Goal: Navigation & Orientation: Find specific page/section

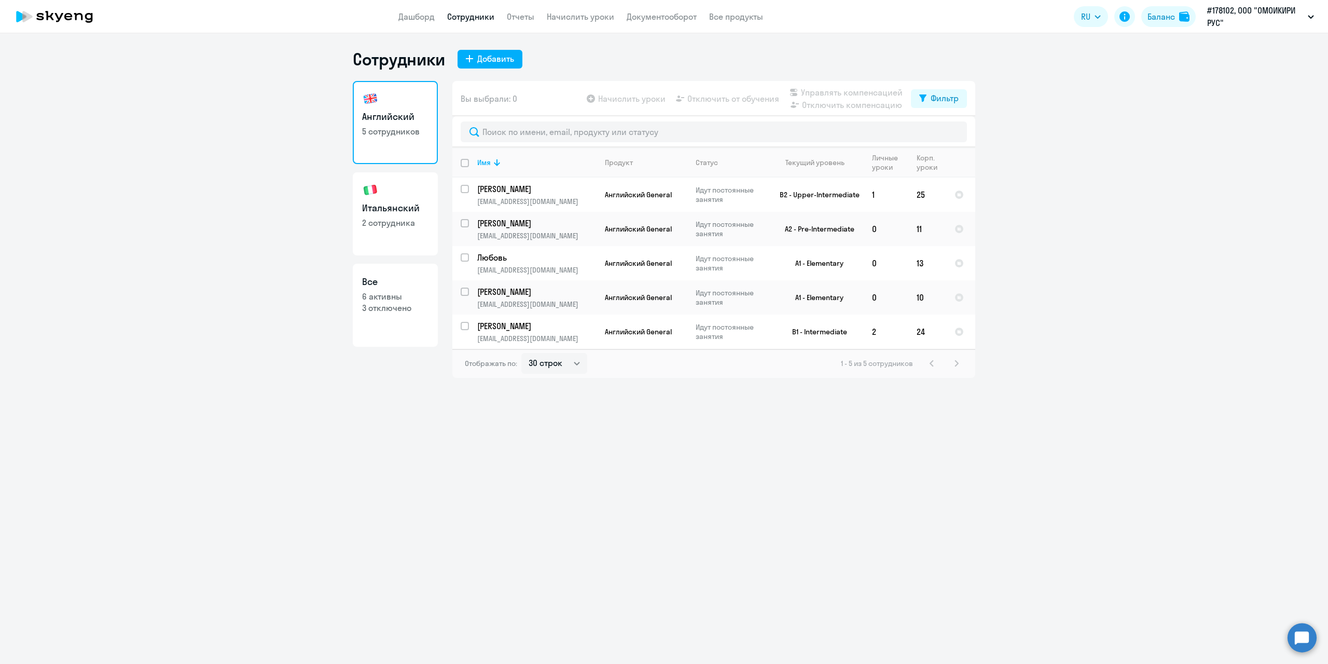
select select "30"
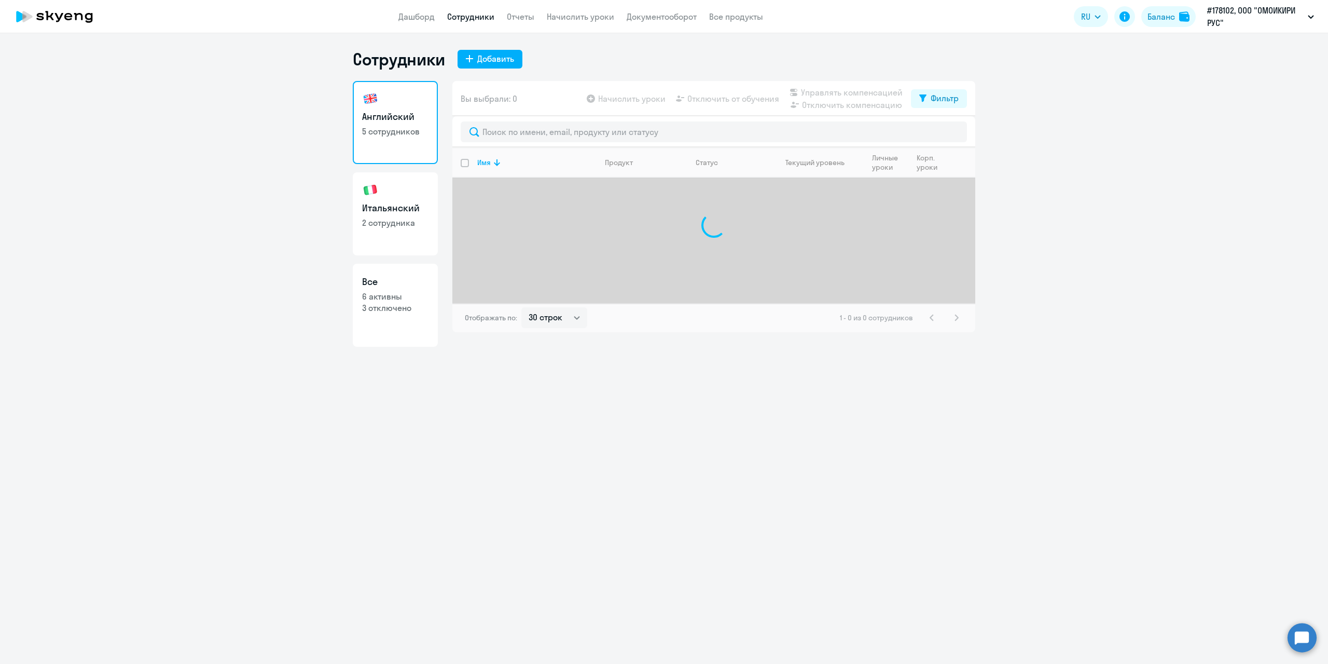
select select "30"
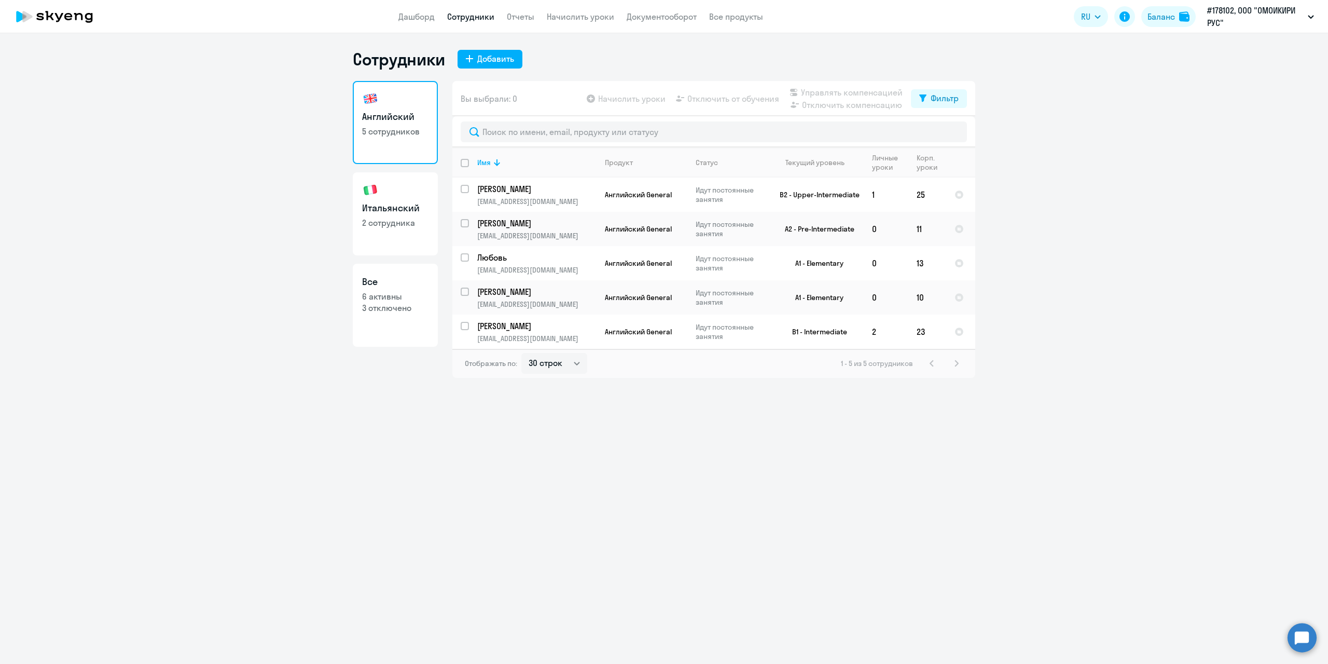
click at [403, 215] on link "Итальянский 2 сотрудника" at bounding box center [395, 213] width 85 height 83
select select "30"
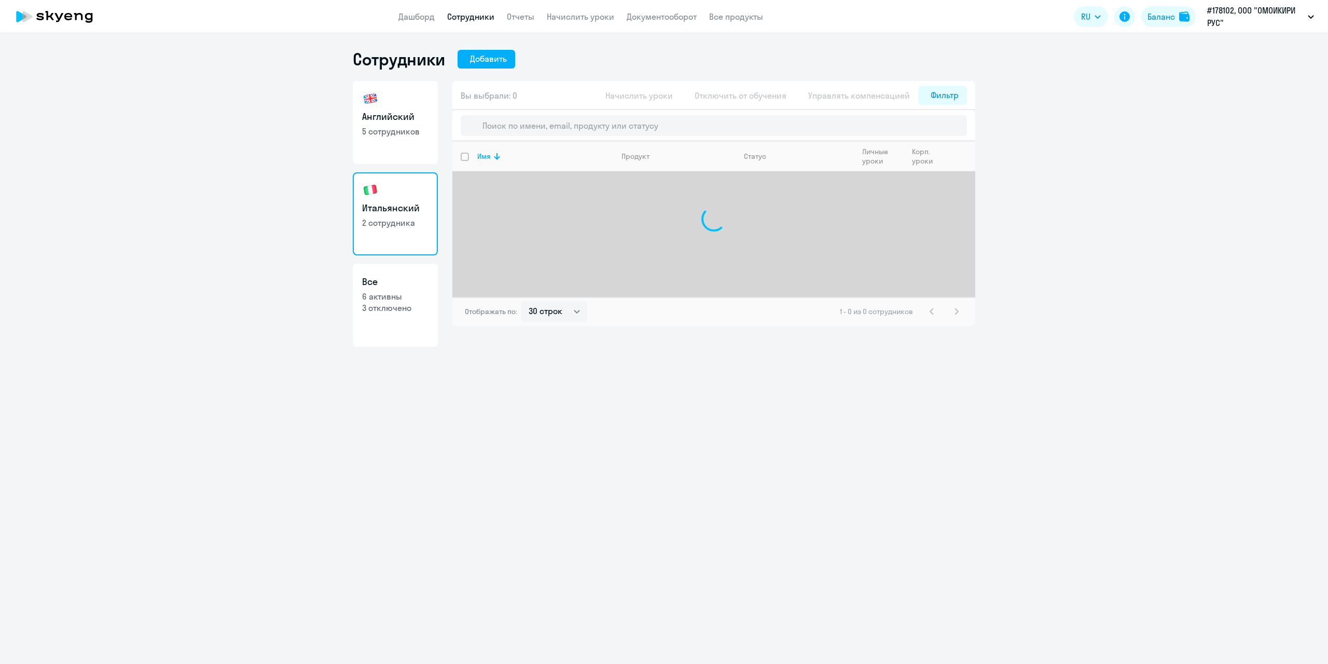
select select "30"
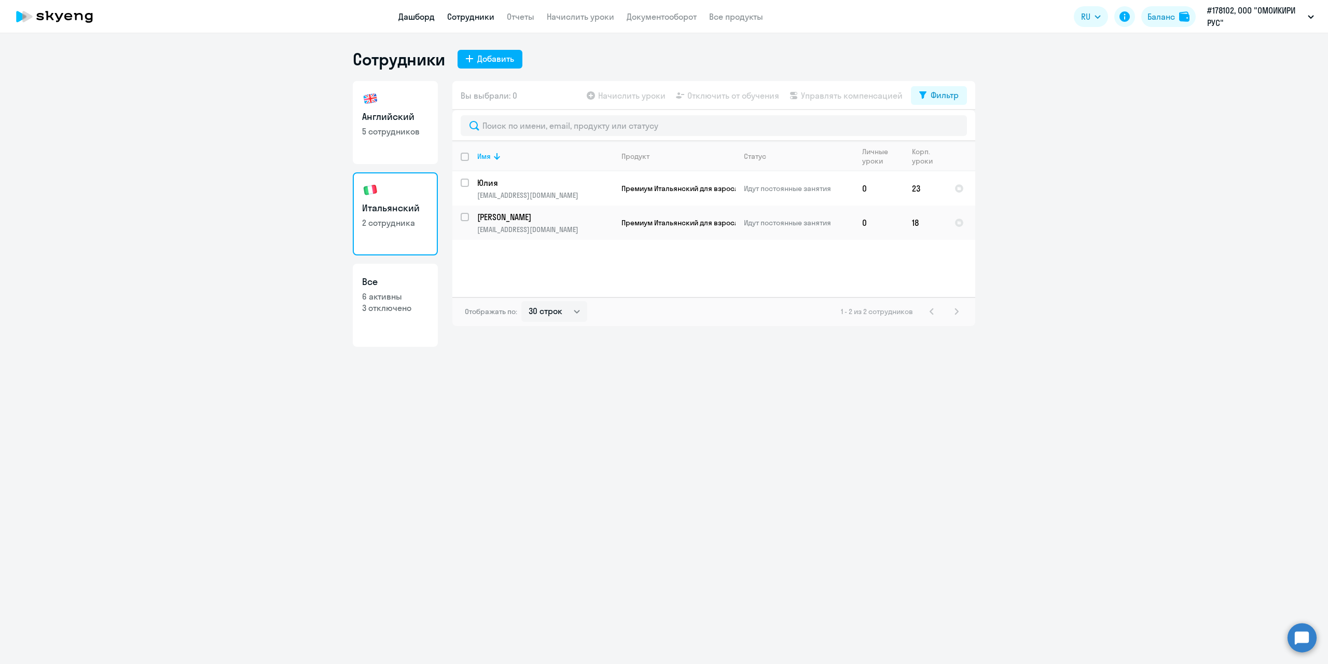
click at [416, 18] on link "Дашборд" at bounding box center [417, 16] width 36 height 10
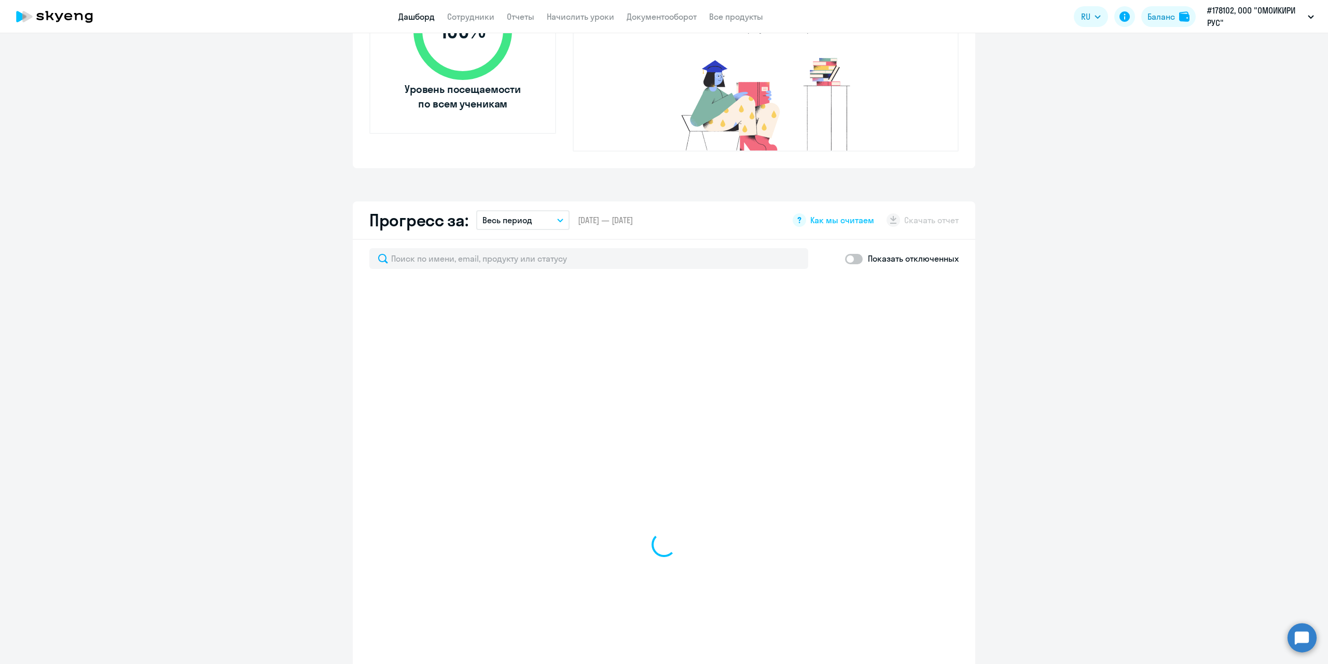
scroll to position [467, 0]
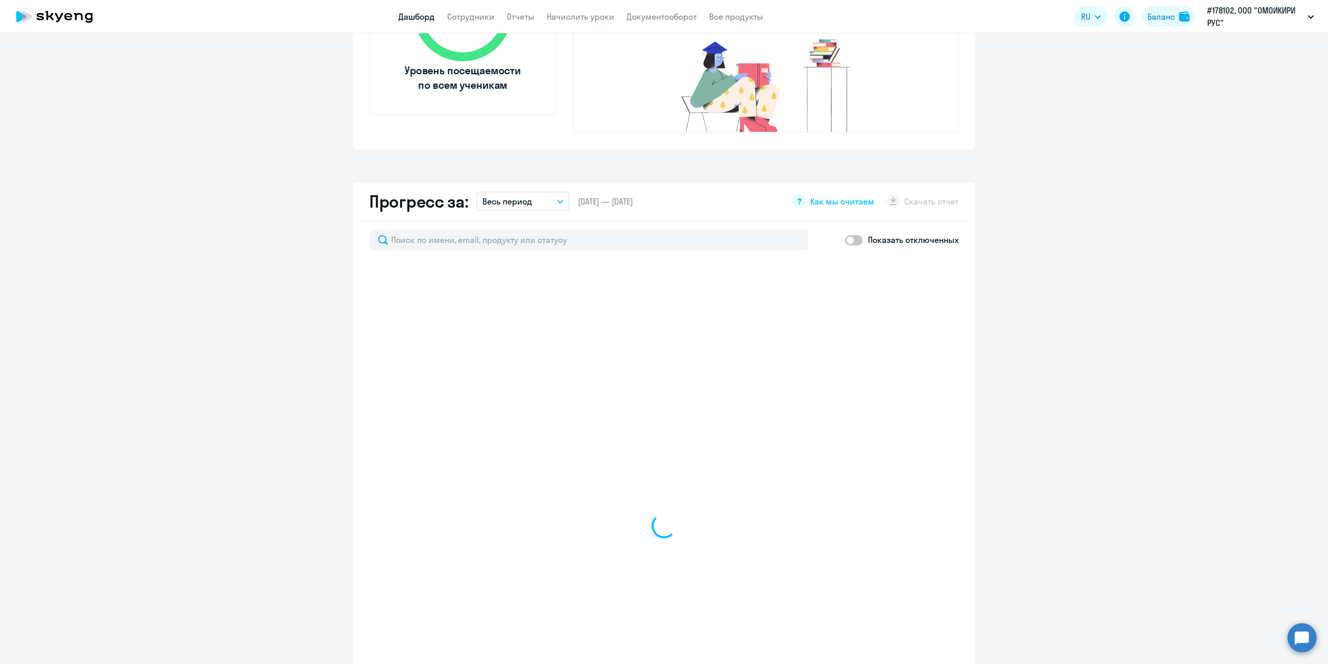
select select "30"
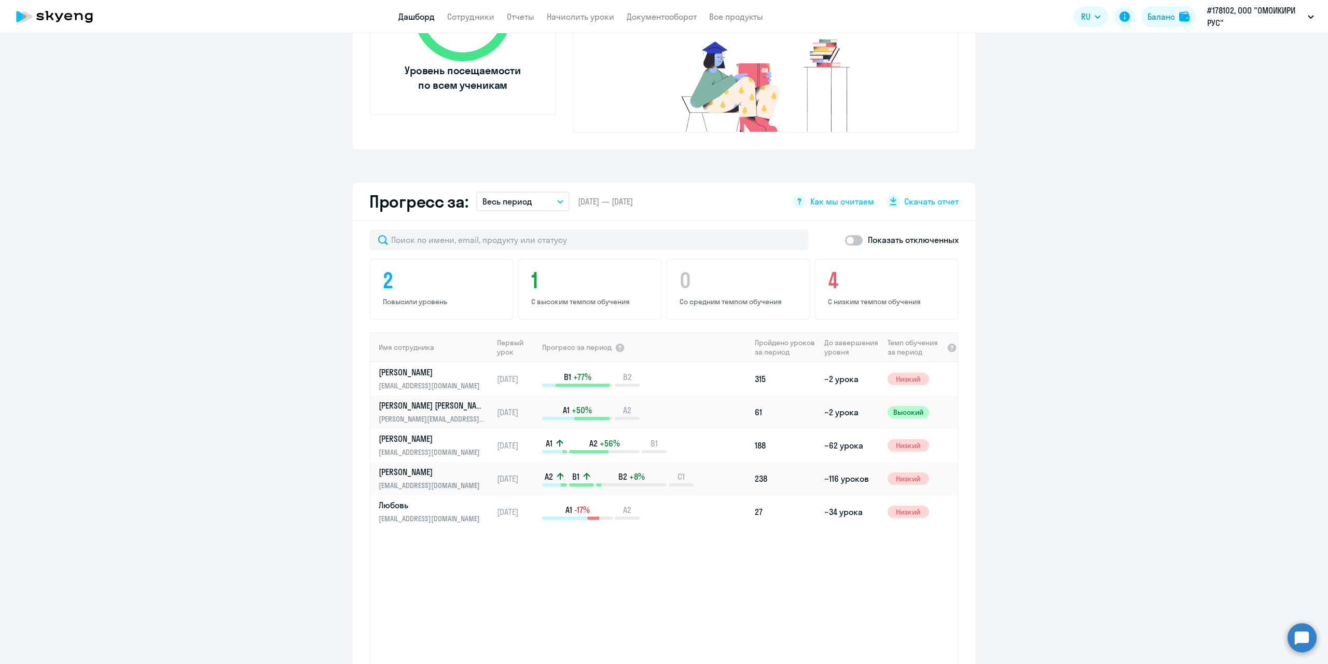
click at [556, 191] on button "Весь период" at bounding box center [522, 201] width 93 height 20
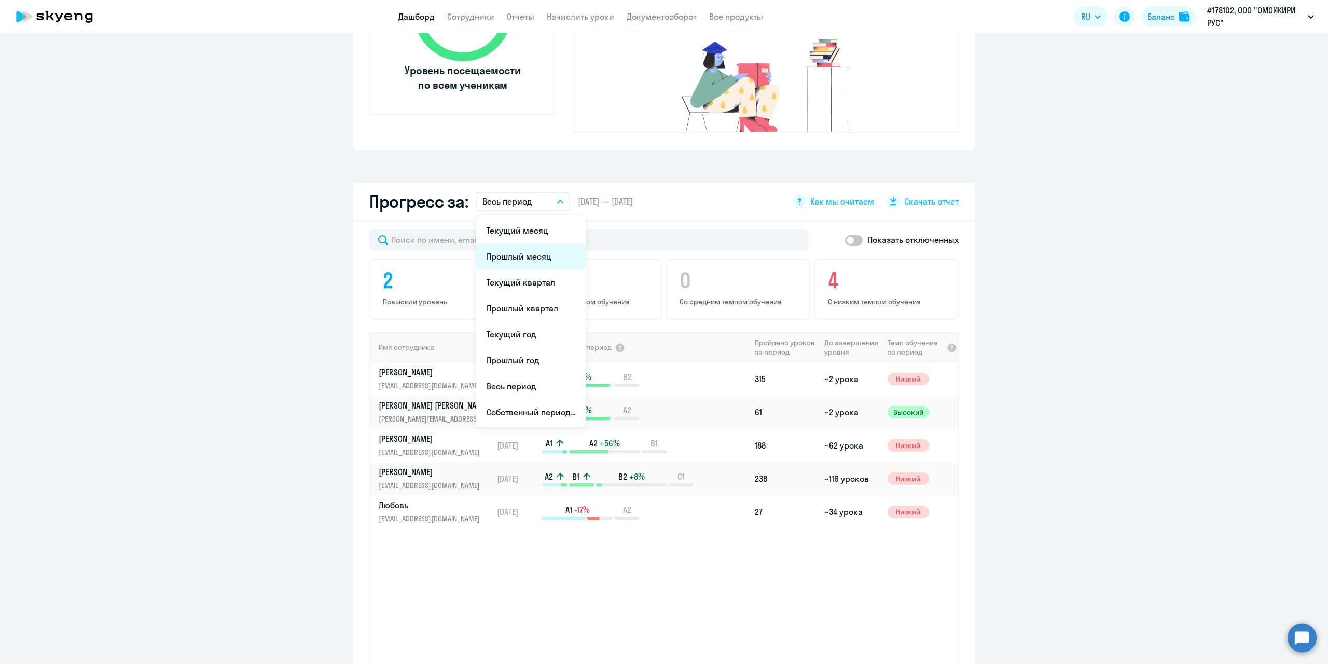
click at [536, 243] on li "Прошлый месяц" at bounding box center [530, 256] width 109 height 26
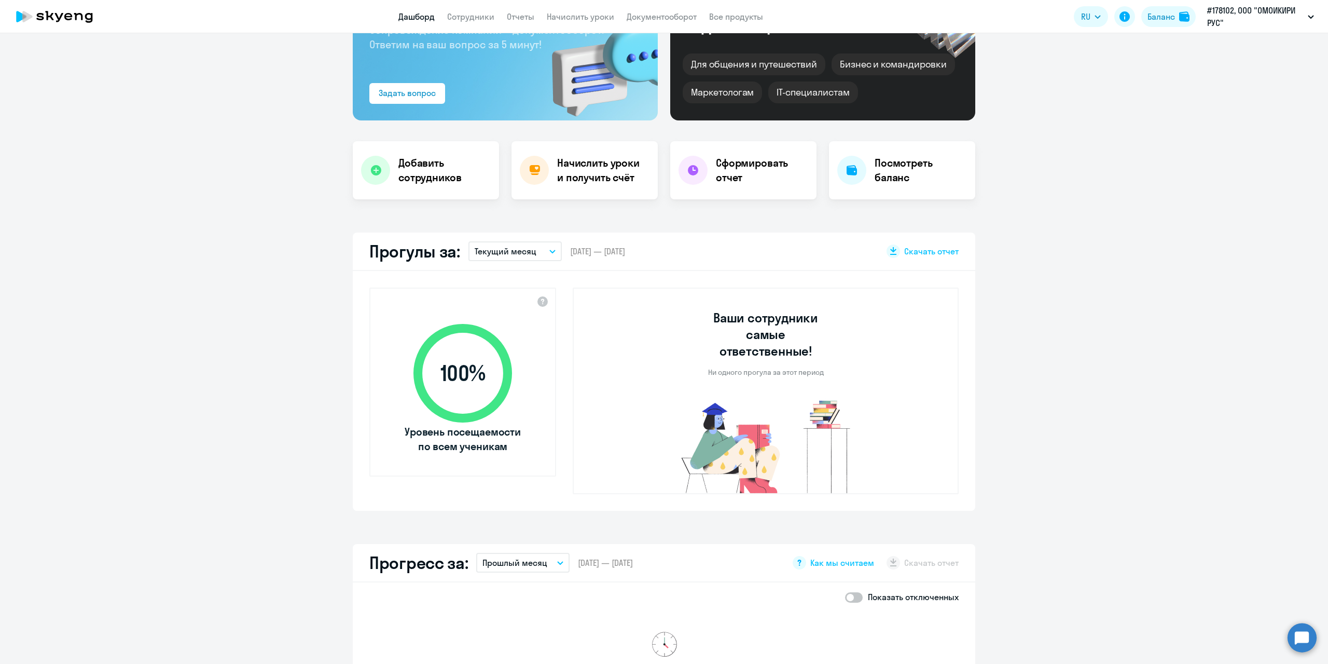
scroll to position [104, 0]
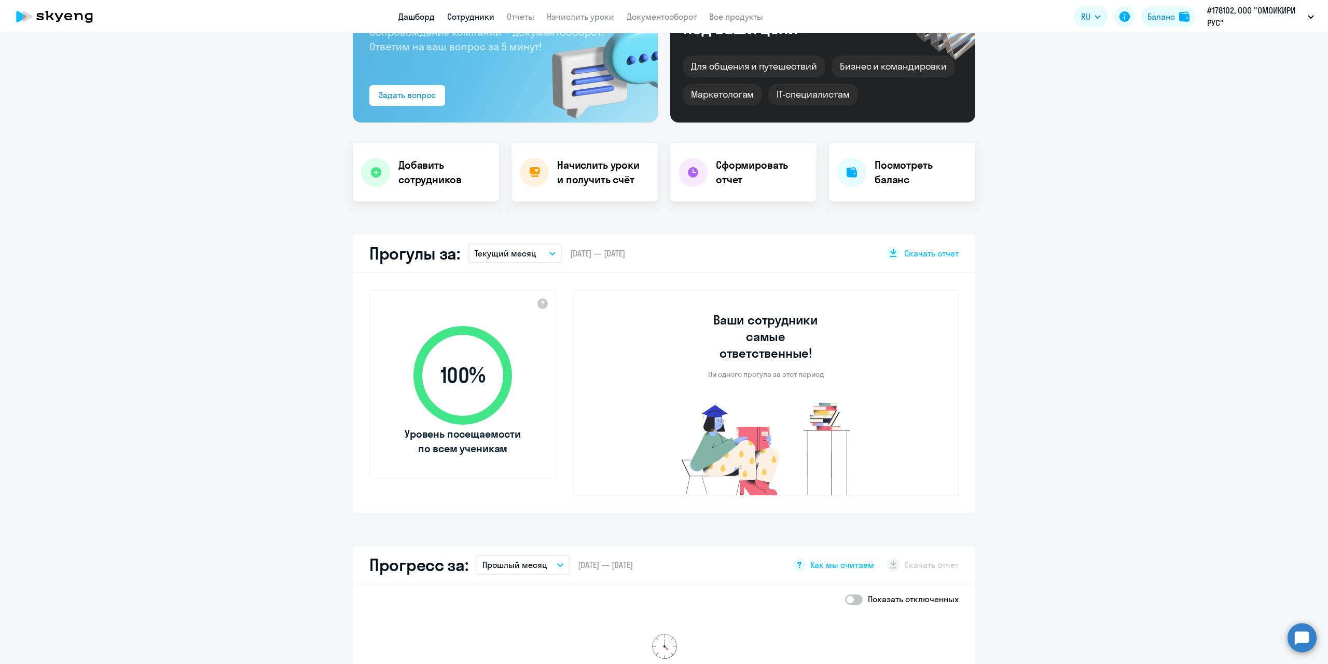
click at [482, 12] on link "Сотрудники" at bounding box center [470, 16] width 47 height 10
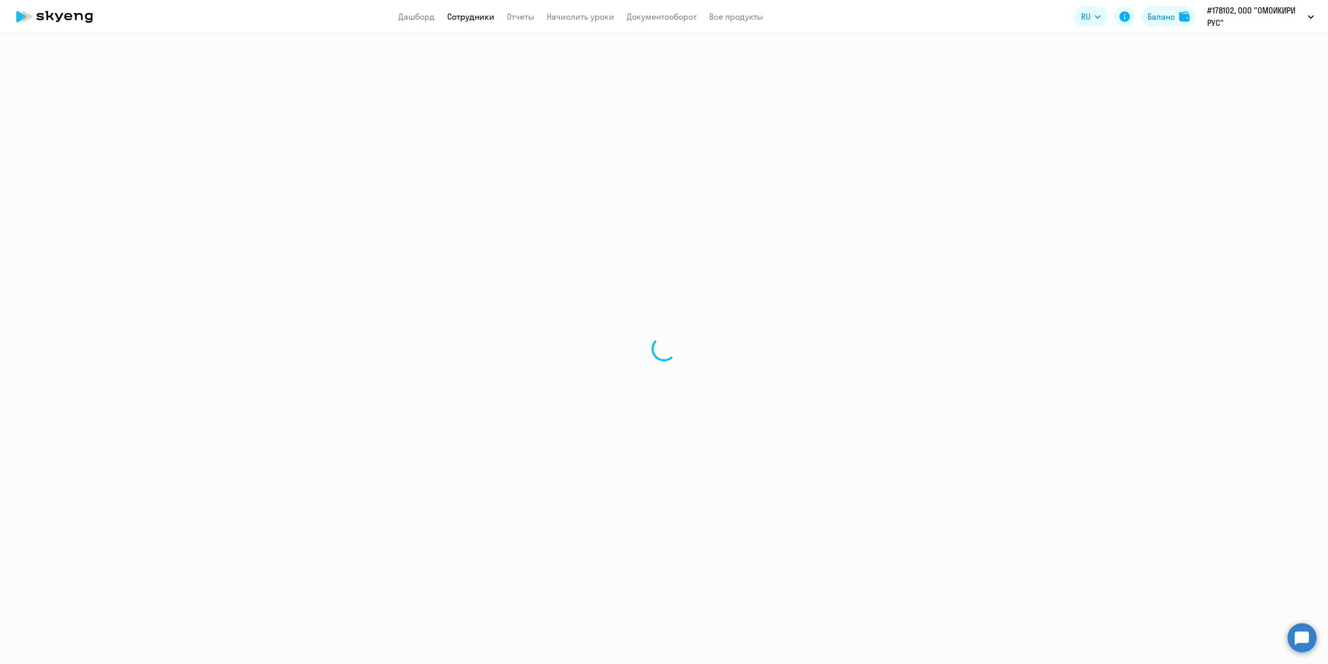
select select "30"
